Goal: Task Accomplishment & Management: Use online tool/utility

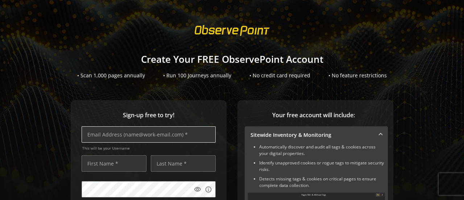
click at [125, 131] on input "text" at bounding box center [149, 134] width 134 height 16
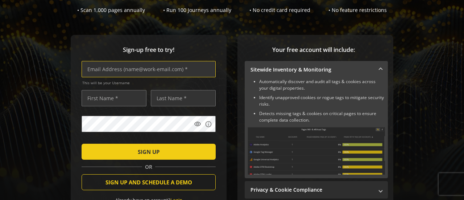
scroll to position [73, 0]
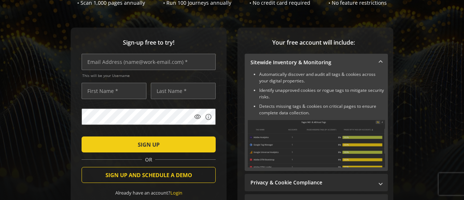
click at [416, 90] on div "Sign-up free to try! This will be your Username visibility info SIGN UP OR SIGN…" at bounding box center [232, 141] width 447 height 226
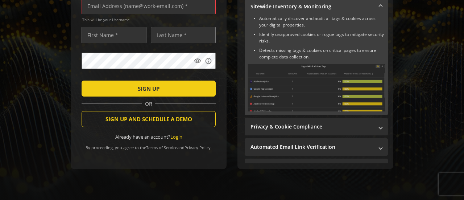
scroll to position [138, 0]
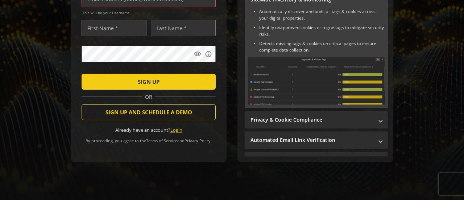
click at [174, 127] on link "Login" at bounding box center [176, 130] width 12 height 7
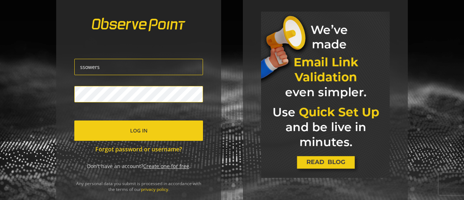
click at [112, 67] on input "ssowers" at bounding box center [138, 67] width 129 height 16
type input "[EMAIL_ADDRESS][DOMAIN_NAME]"
click at [124, 128] on span "submit" at bounding box center [138, 130] width 129 height 17
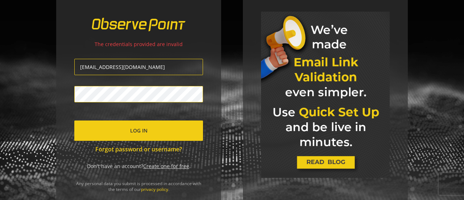
click at [140, 71] on input "[EMAIL_ADDRESS][DOMAIN_NAME]" at bounding box center [138, 67] width 129 height 16
type input "[EMAIL_ADDRESS][DOMAIN_NAME]"
click at [130, 127] on span "Log In" at bounding box center [138, 130] width 17 height 13
click at [167, 167] on link "Create one for free" at bounding box center [166, 165] width 46 height 7
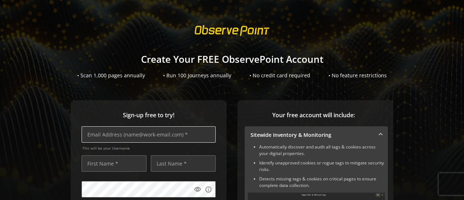
click at [157, 139] on input "text" at bounding box center [149, 134] width 134 height 16
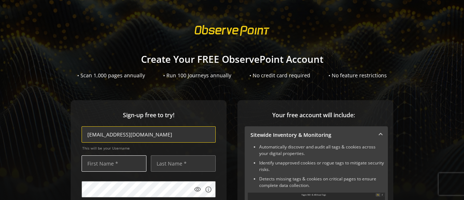
type input "[EMAIL_ADDRESS][DOMAIN_NAME]"
click at [109, 163] on input "text" at bounding box center [114, 163] width 65 height 16
type input "[PERSON_NAME]"
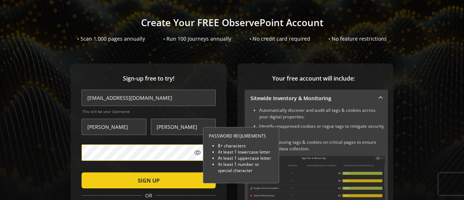
scroll to position [73, 0]
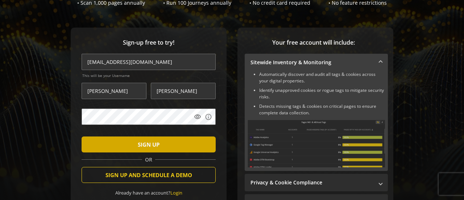
click at [150, 142] on span "SIGN UP" at bounding box center [149, 144] width 22 height 13
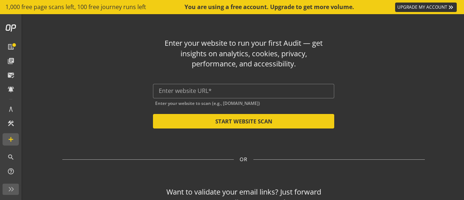
click at [428, 104] on div "Enter your website to run your first Audit — get insights on analytics, cookies…" at bounding box center [244, 140] width 424 height 252
click at [187, 92] on input "text" at bounding box center [244, 90] width 170 height 7
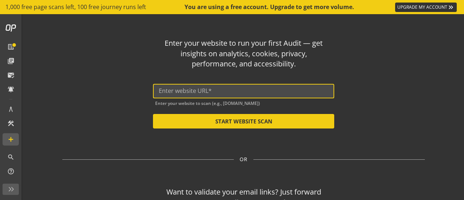
paste input "[URL][DOMAIN_NAME]"
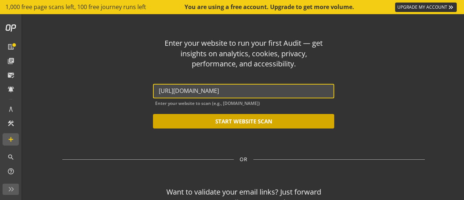
type input "[URL][DOMAIN_NAME]"
click at [243, 125] on button "START WEBSITE SCAN" at bounding box center [243, 121] width 181 height 15
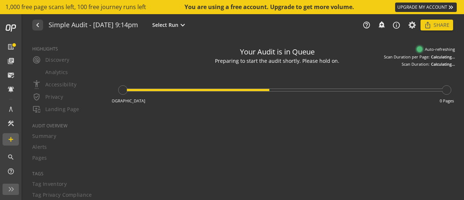
type textarea "Notes can include: -a description of what this audit is validating -changes in …"
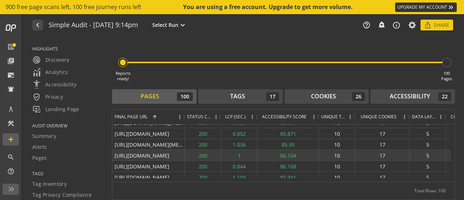
scroll to position [707, 0]
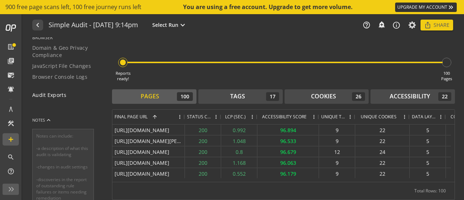
click at [48, 94] on span "Audit Exports" at bounding box center [49, 94] width 34 height 7
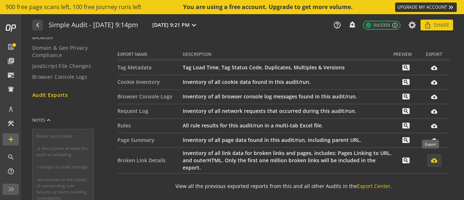
click at [433, 160] on mat-icon "cloud_download_filled" at bounding box center [434, 160] width 6 height 6
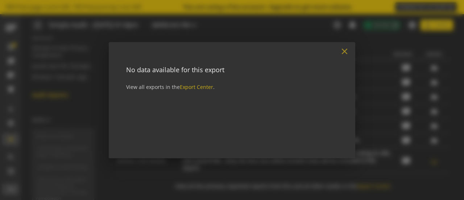
click at [342, 51] on mat-icon "close" at bounding box center [345, 51] width 10 height 10
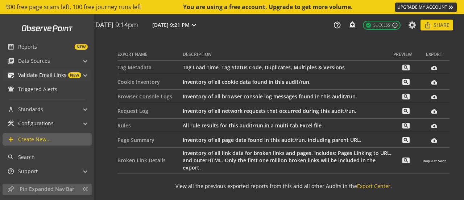
click at [83, 76] on mat-expansion-panel-header "mark_email_read Validate Email Links NEW" at bounding box center [47, 75] width 89 height 12
